Goal: Transaction & Acquisition: Purchase product/service

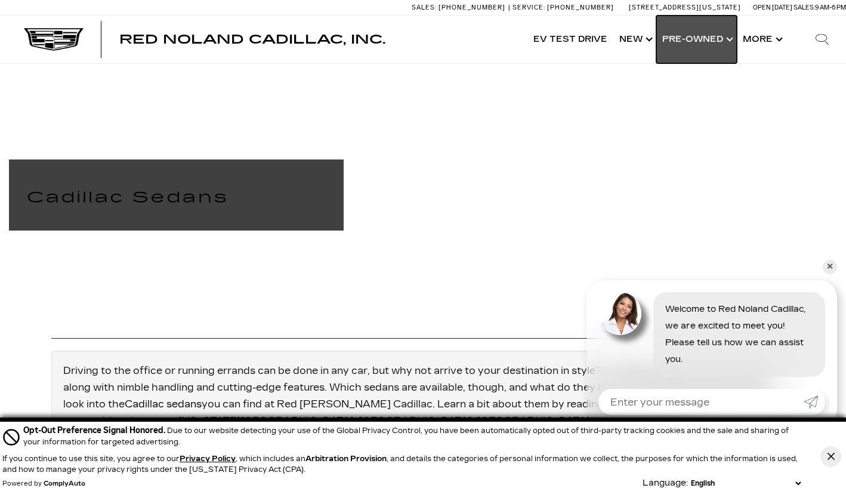
click at [712, 39] on link "Show Pre-Owned" at bounding box center [696, 40] width 81 height 48
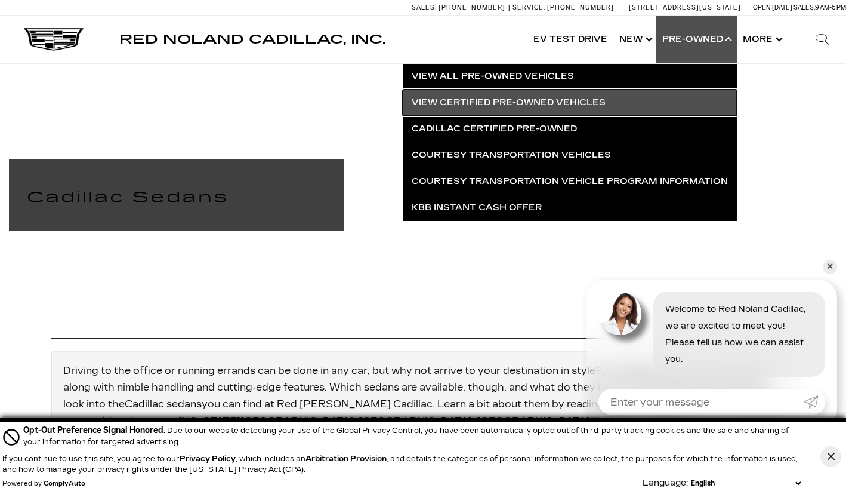
click at [482, 101] on link "View Certified Pre-Owned Vehicles" at bounding box center [570, 103] width 334 height 26
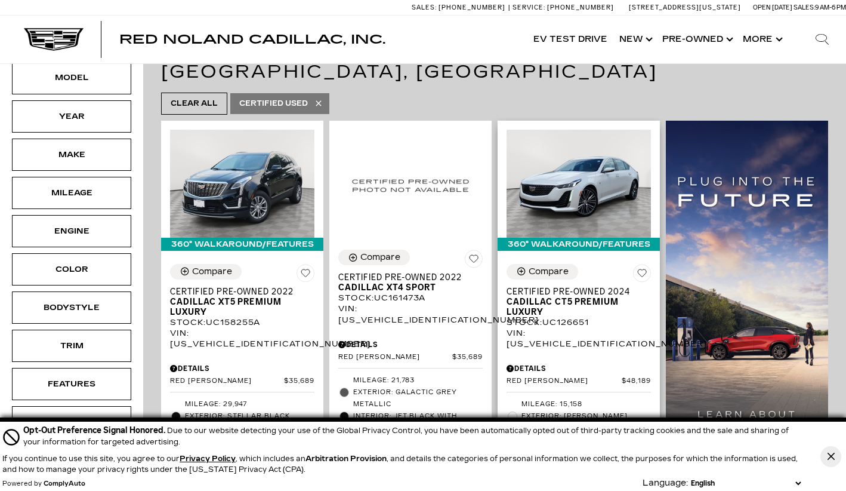
scroll to position [304, 0]
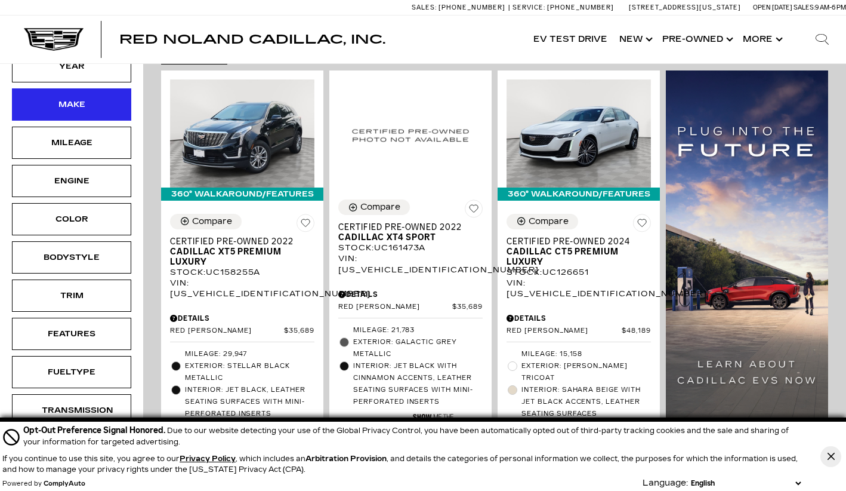
click at [74, 98] on div "Make" at bounding box center [72, 104] width 60 height 13
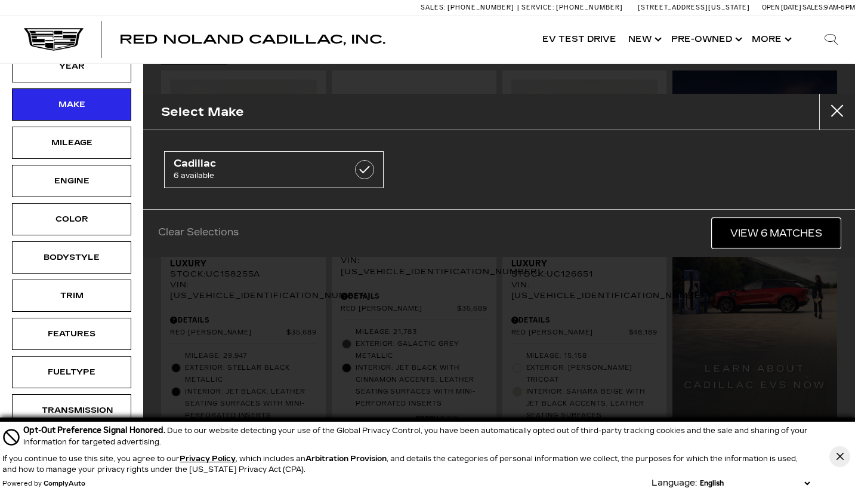
click at [751, 232] on link "View 6 Matches" at bounding box center [777, 232] width 128 height 29
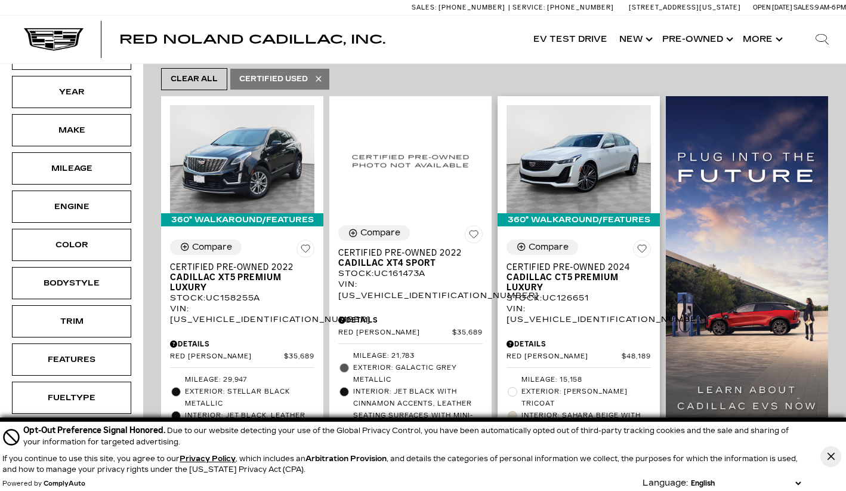
scroll to position [279, 0]
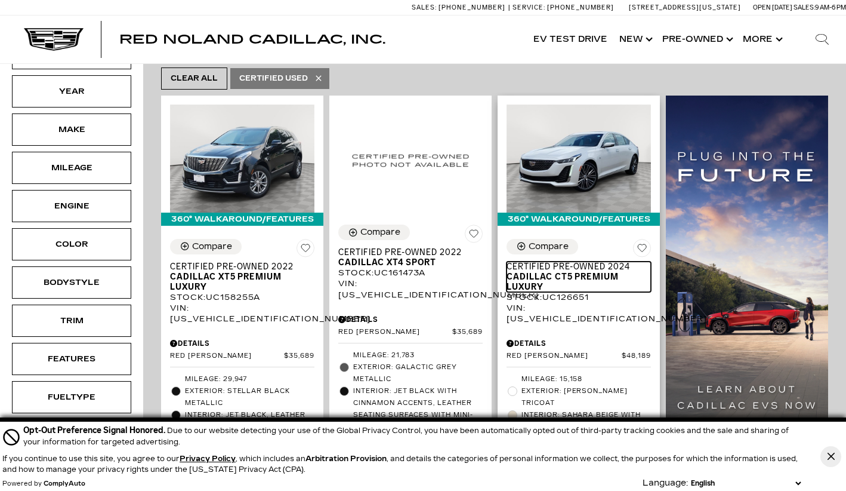
click at [571, 272] on span "Cadillac CT5 Premium Luxury" at bounding box center [574, 282] width 135 height 20
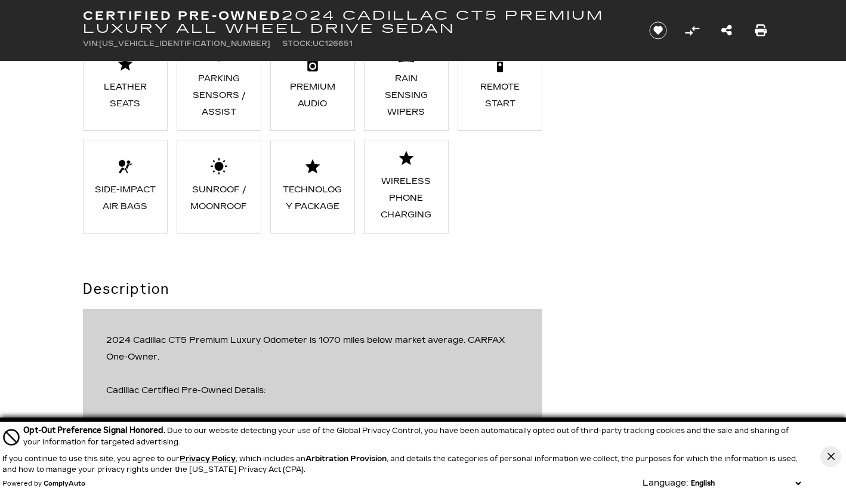
scroll to position [1266, 0]
